Goal: Task Accomplishment & Management: Manage account settings

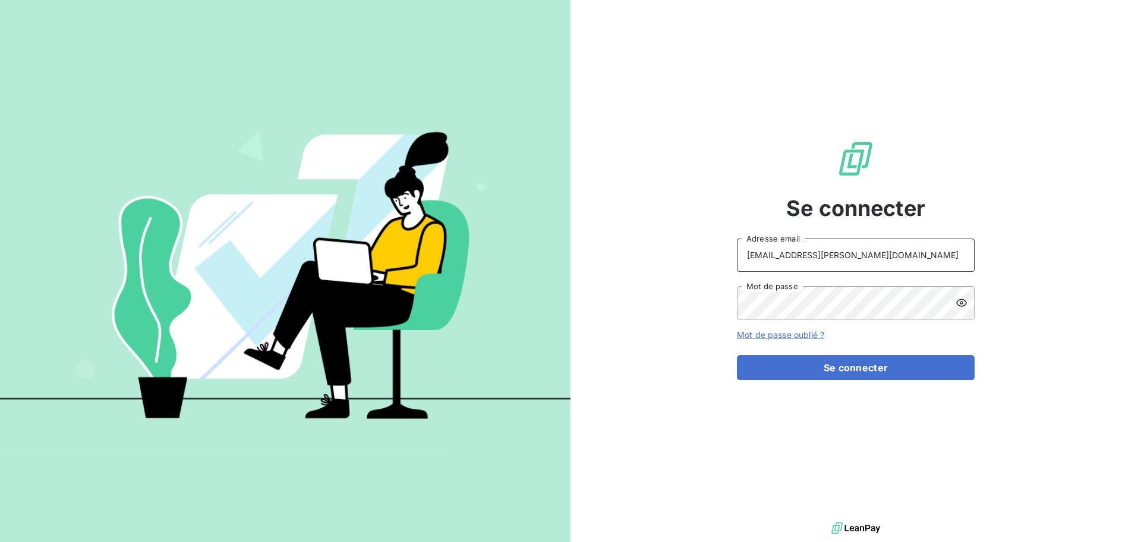
click at [855, 243] on input "[EMAIL_ADDRESS][PERSON_NAME][DOMAIN_NAME]" at bounding box center [856, 254] width 238 height 33
type input "[EMAIL_ADDRESS][PERSON_NAME][DOMAIN_NAME]"
click at [844, 367] on button "Se connecter" at bounding box center [856, 367] width 238 height 25
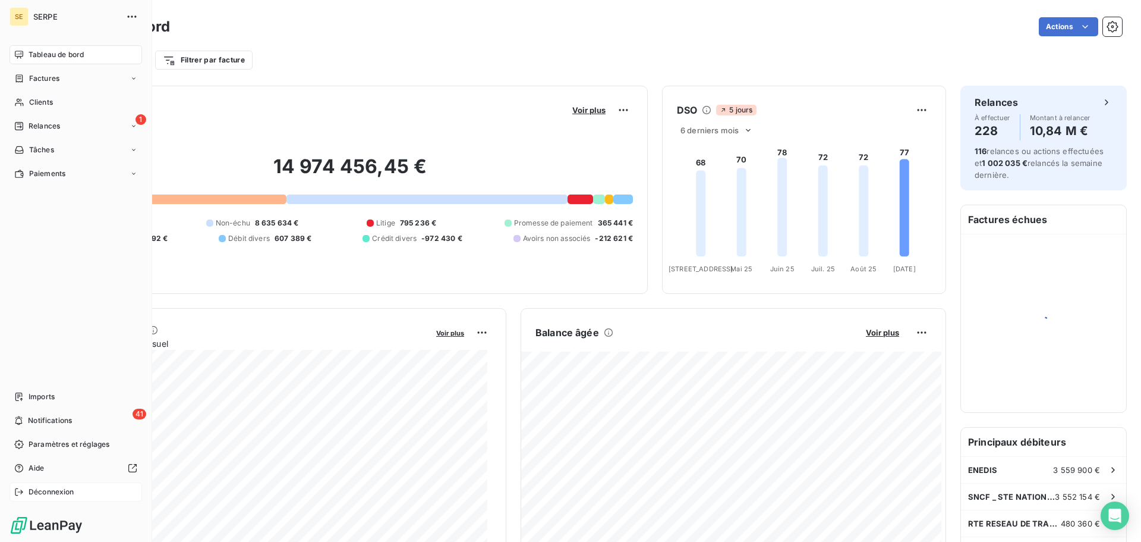
click at [65, 497] on div "Déconnexion" at bounding box center [76, 491] width 133 height 19
